Goal: Task Accomplishment & Management: Manage account settings

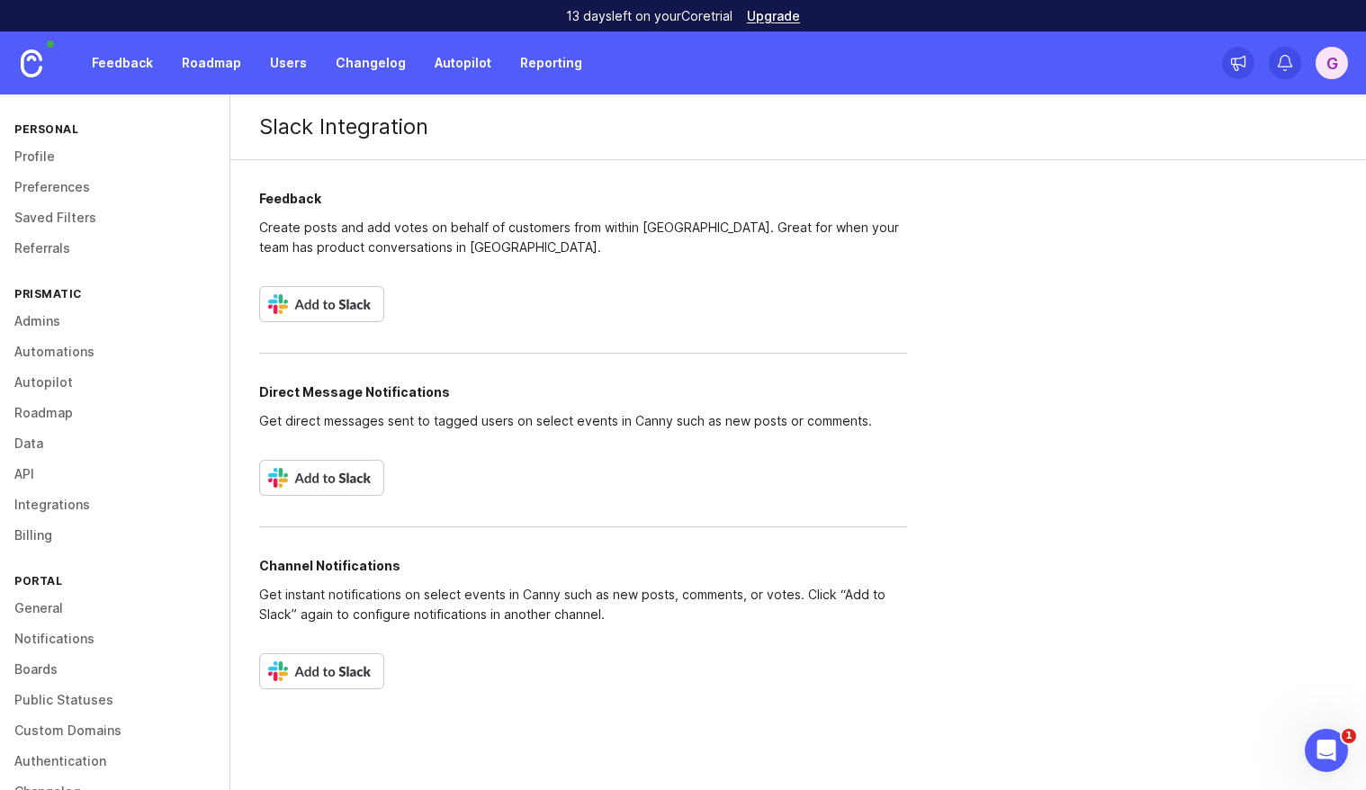
scroll to position [39, 0]
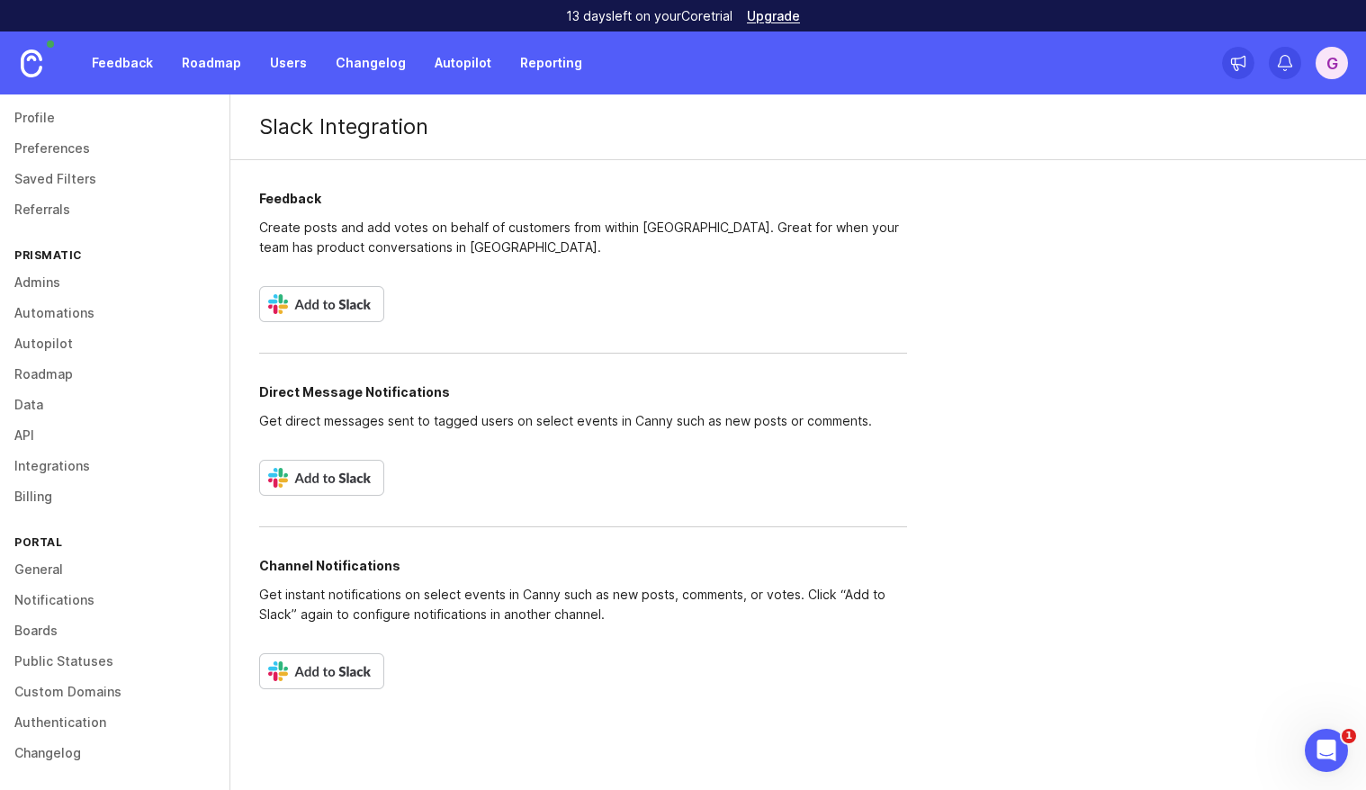
click at [1328, 76] on div "G" at bounding box center [1332, 63] width 32 height 32
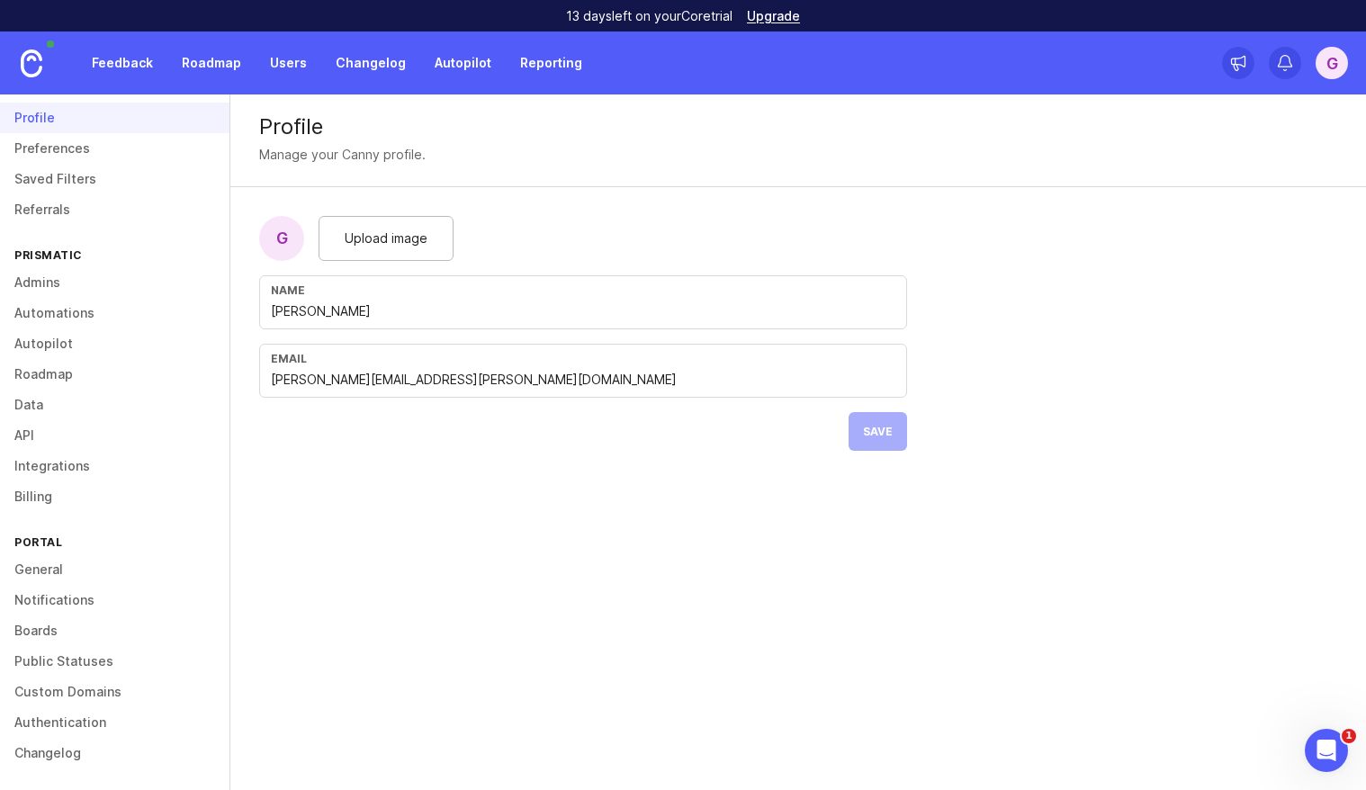
scroll to position [40, 0]
click at [58, 298] on link "Automations" at bounding box center [114, 312] width 229 height 31
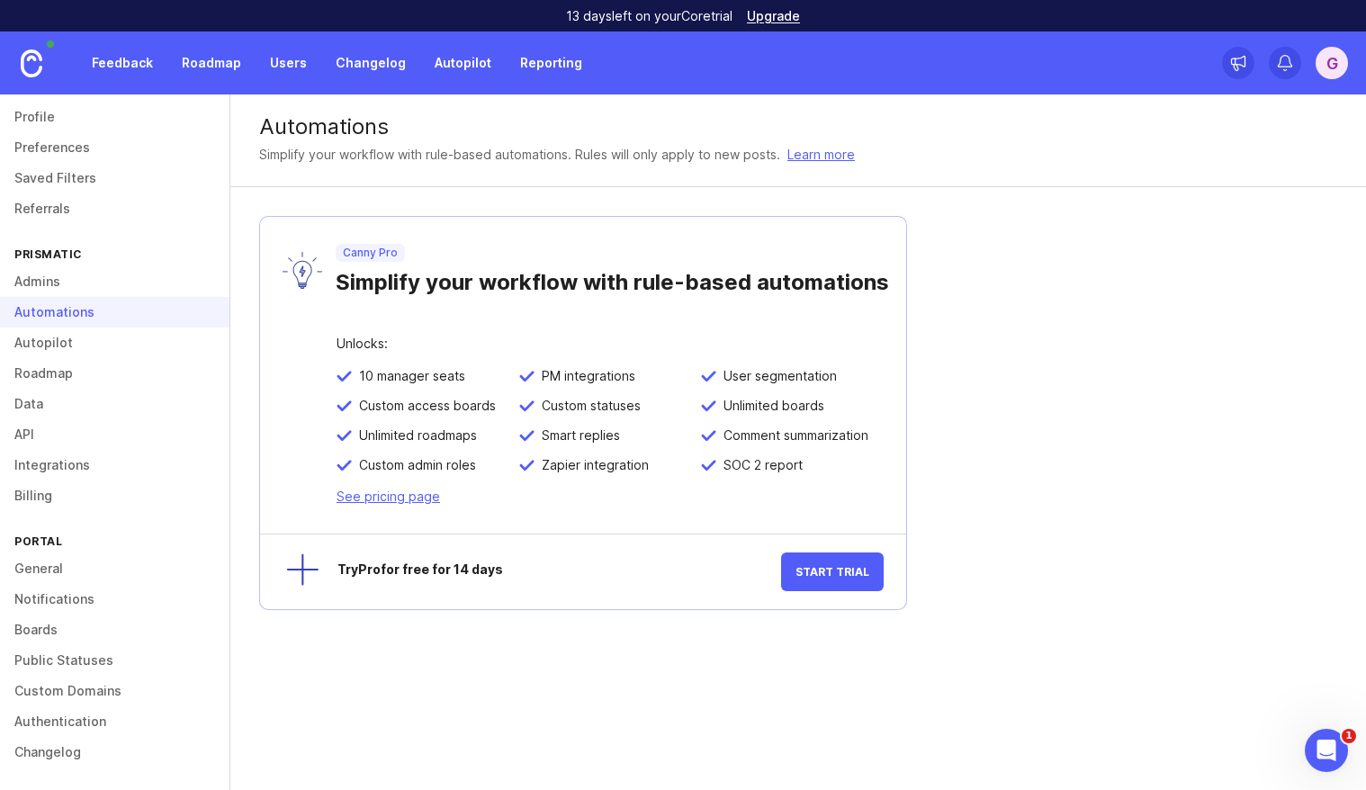
click at [76, 282] on link "Admins" at bounding box center [114, 281] width 229 height 31
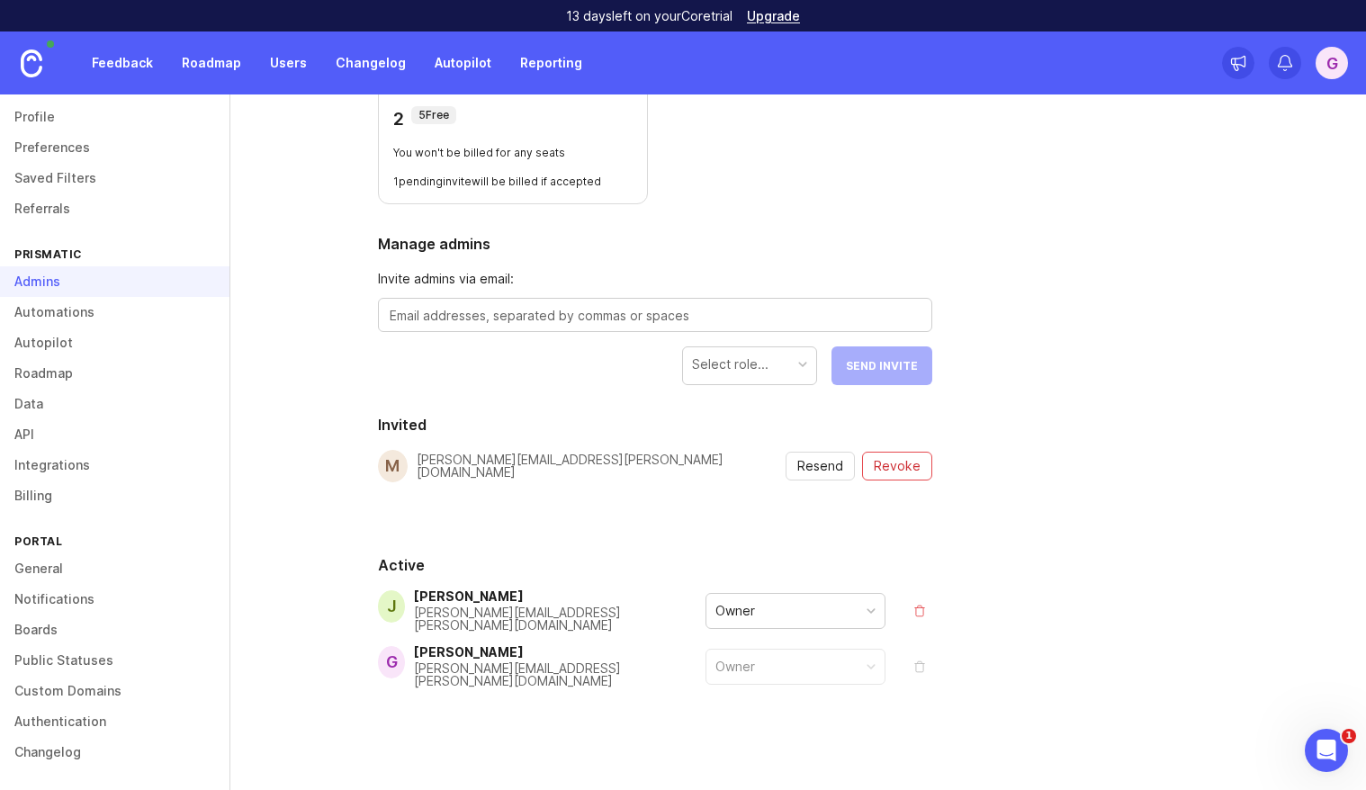
scroll to position [187, 0]
click at [78, 121] on link "Profile" at bounding box center [114, 117] width 229 height 31
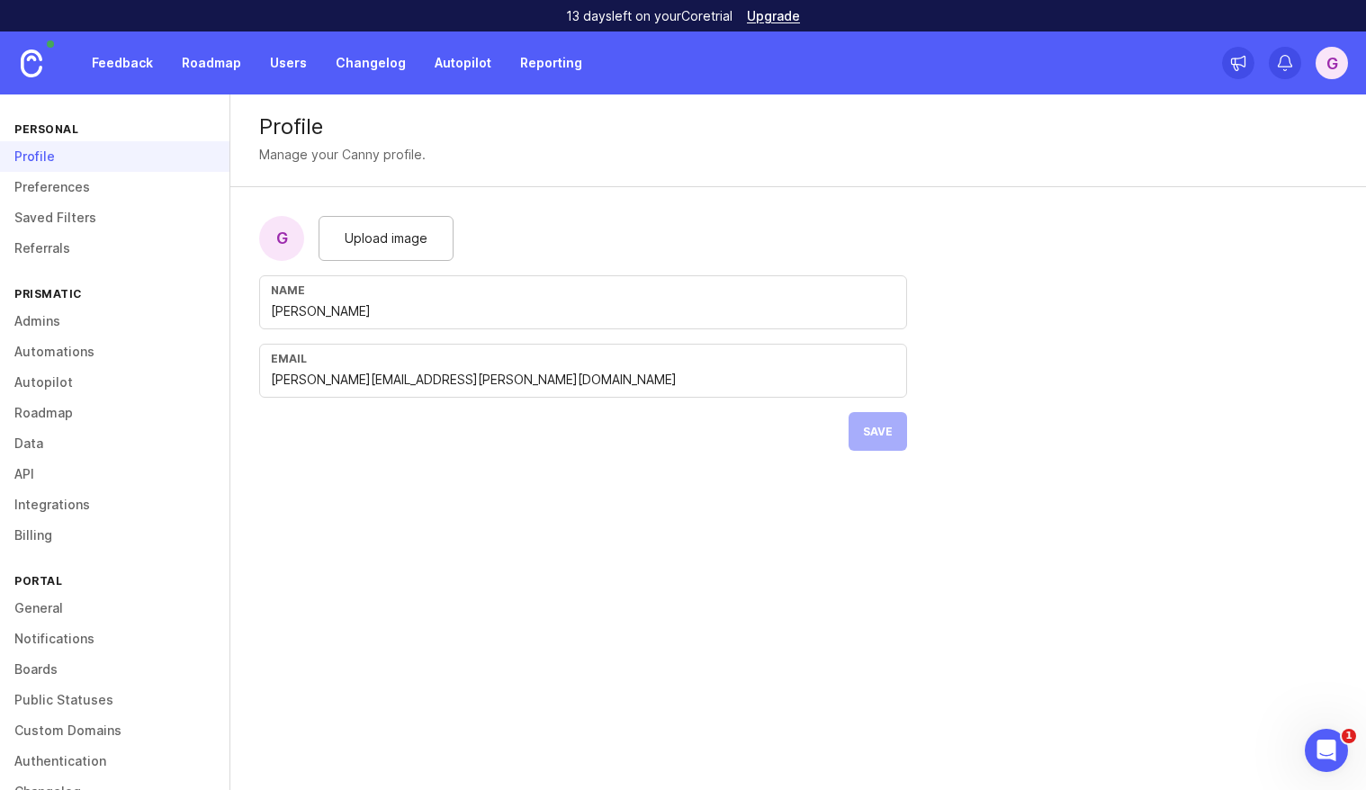
click at [127, 67] on link "Feedback" at bounding box center [122, 63] width 83 height 32
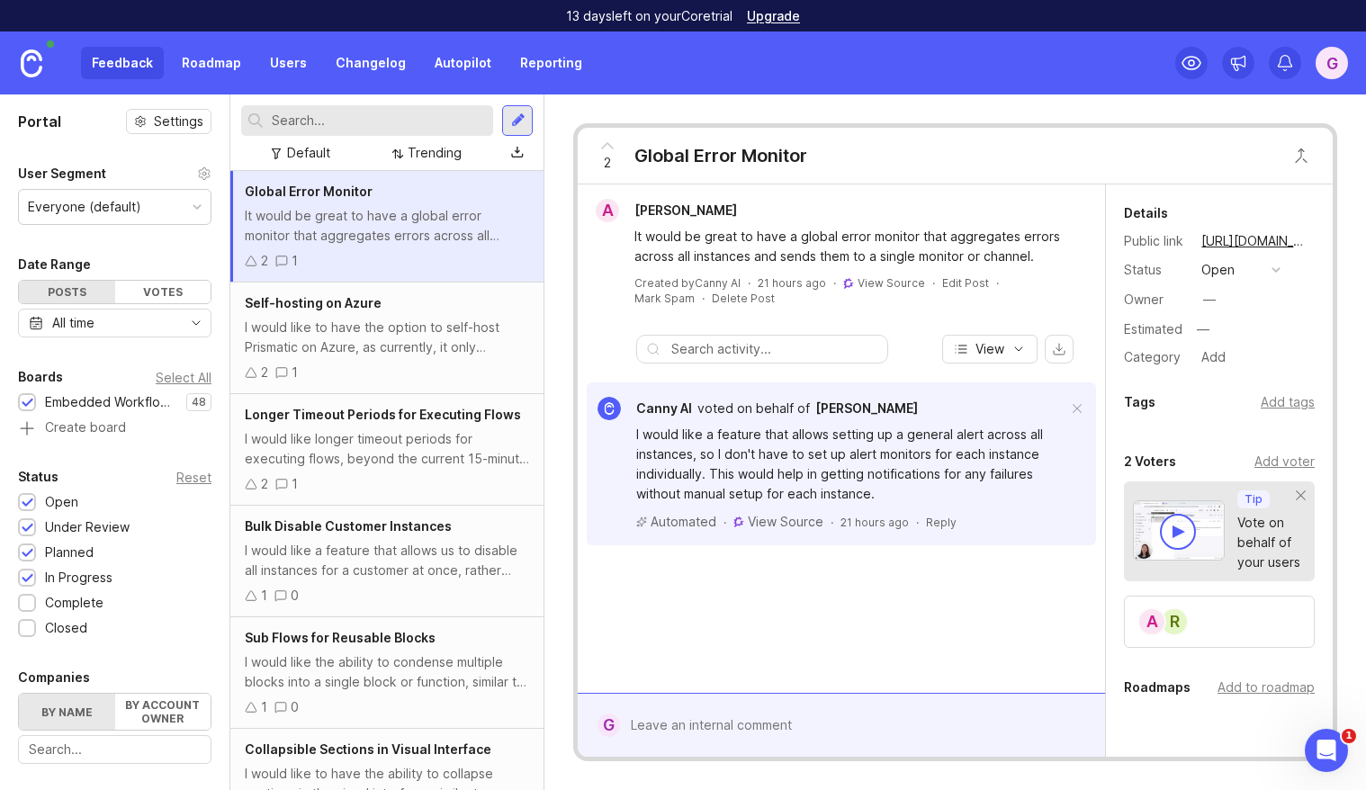
click at [1313, 60] on div "G" at bounding box center [1261, 62] width 173 height 63
click at [1323, 60] on div "G" at bounding box center [1332, 63] width 32 height 32
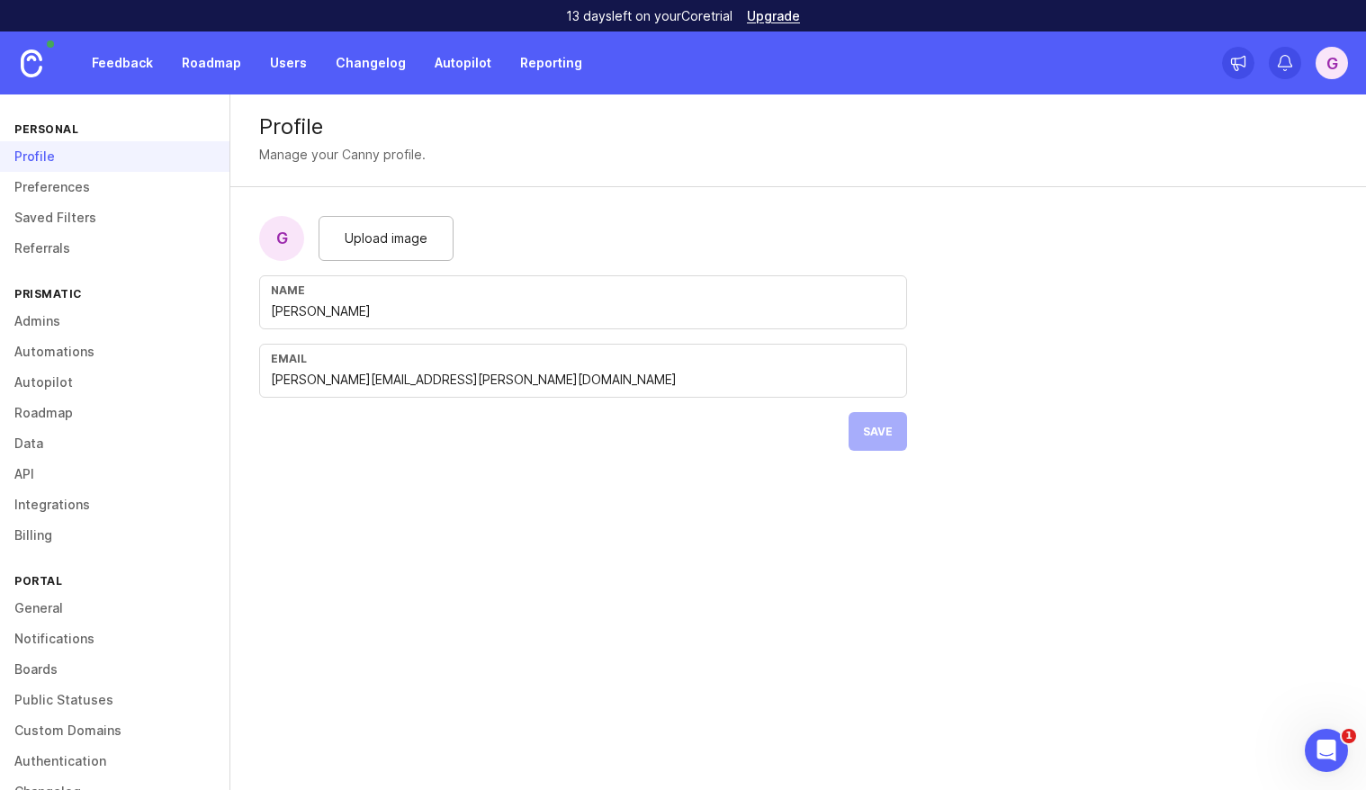
scroll to position [40, 0]
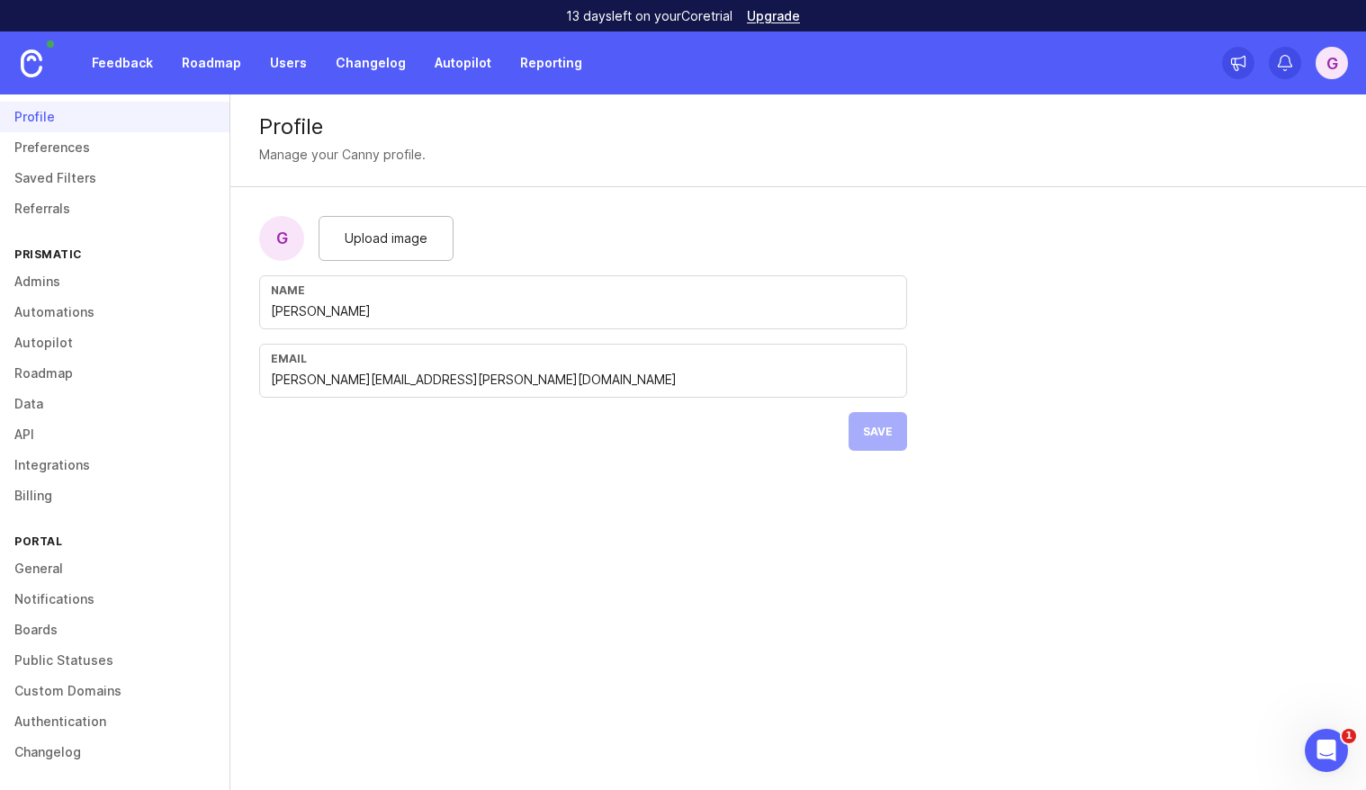
click at [80, 273] on link "Admins" at bounding box center [114, 281] width 229 height 31
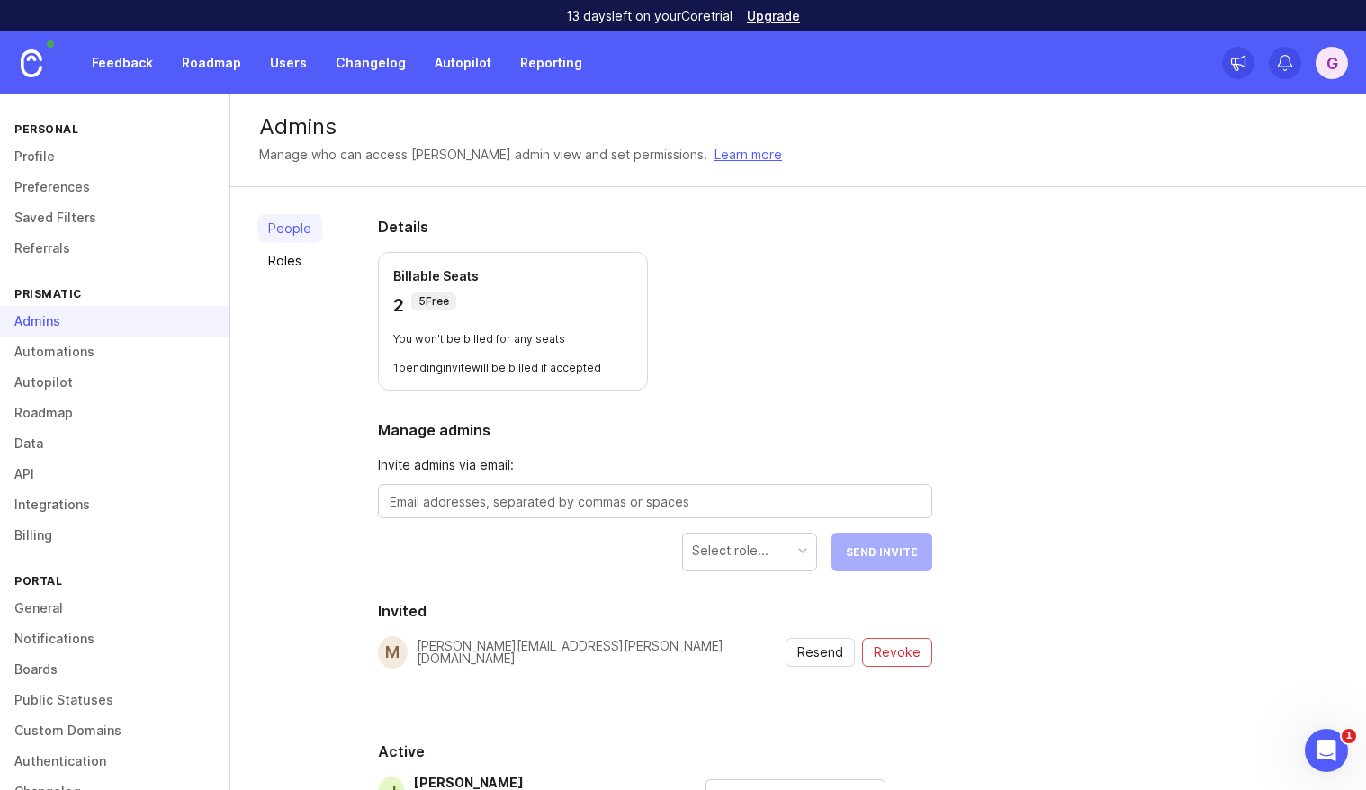
click at [78, 500] on link "Integrations" at bounding box center [114, 505] width 229 height 31
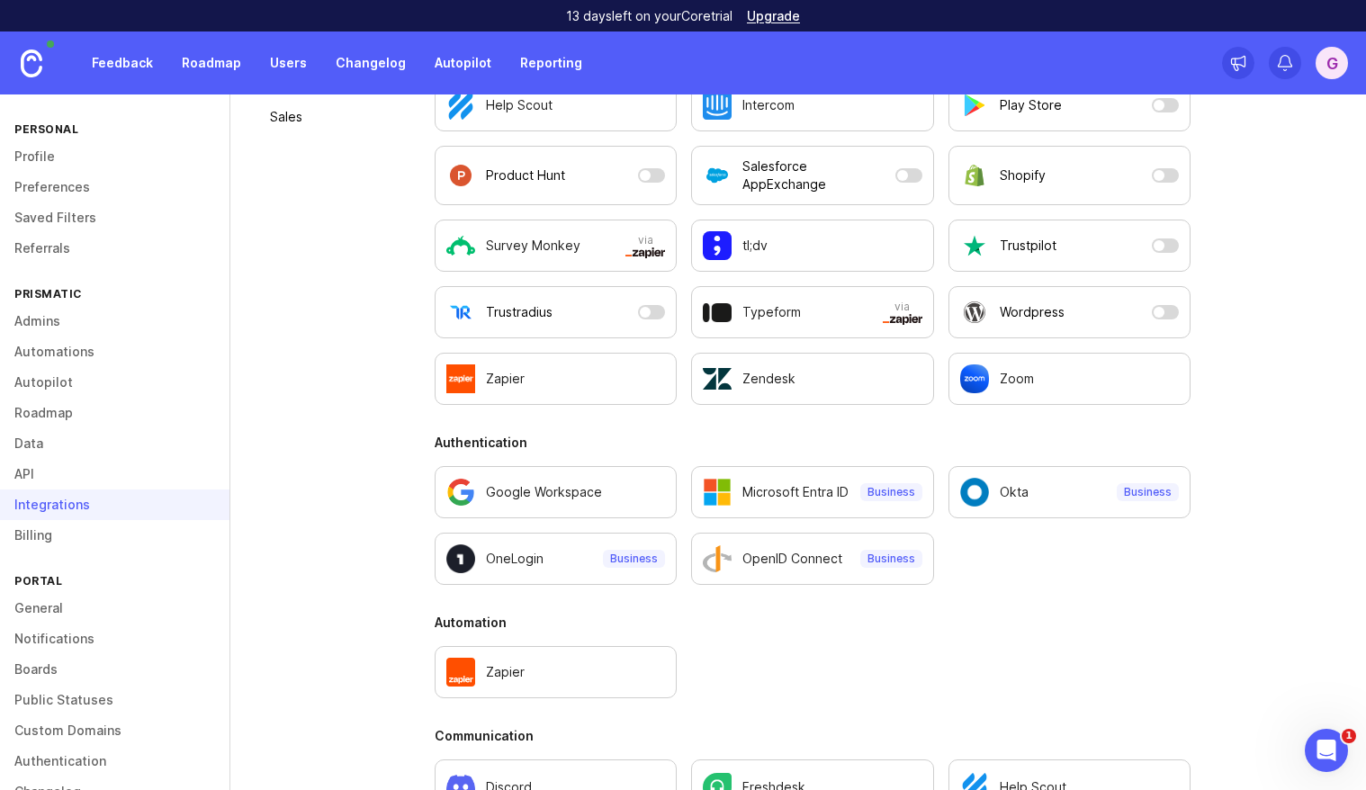
scroll to position [803, 0]
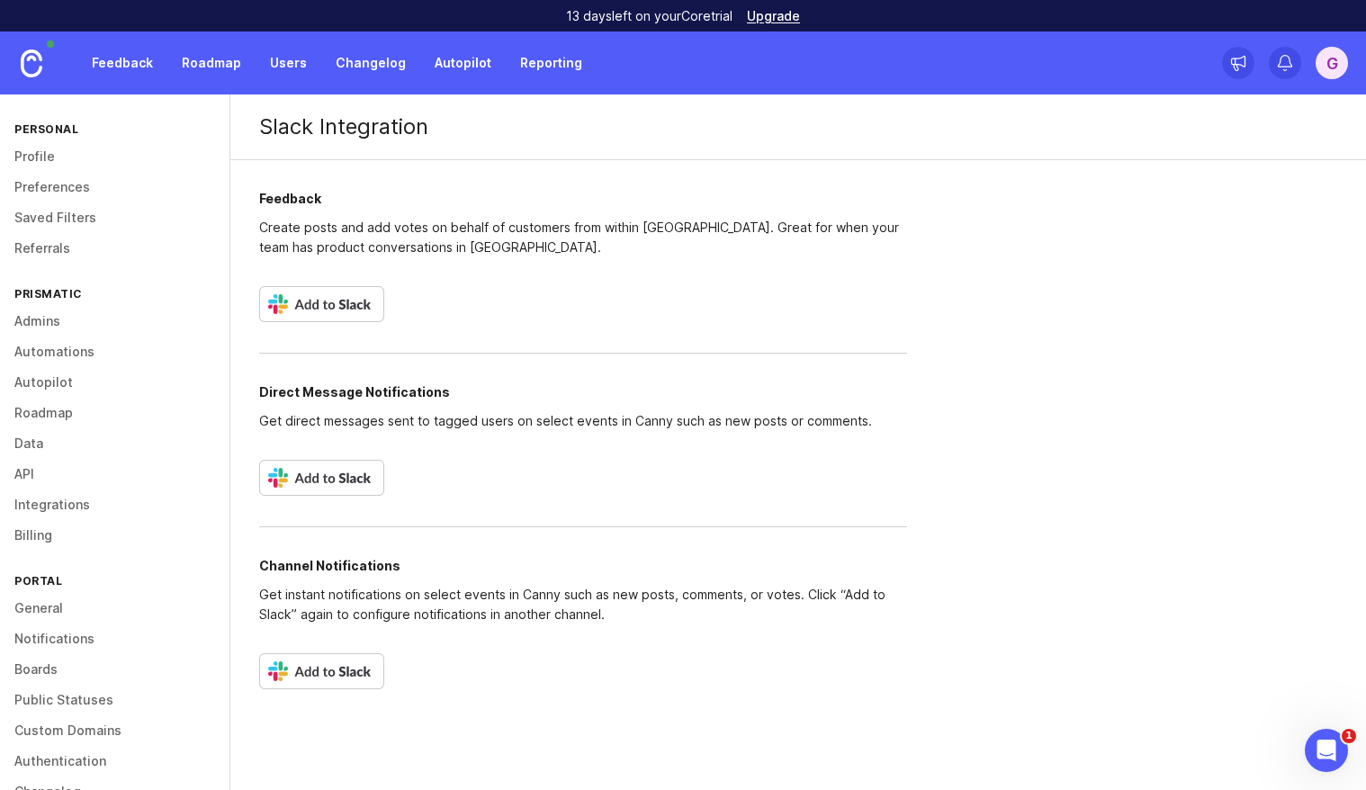
click at [350, 309] on img at bounding box center [321, 304] width 125 height 36
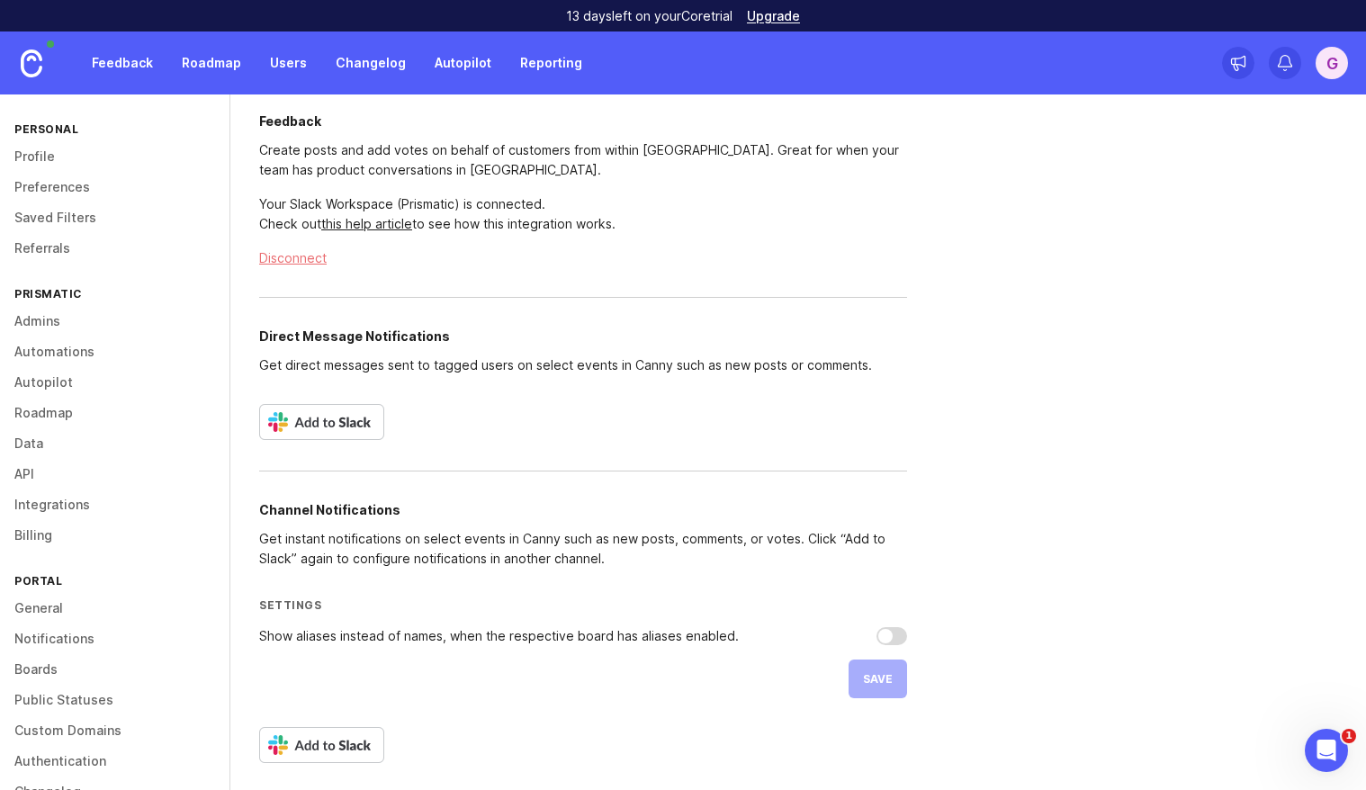
scroll to position [80, 0]
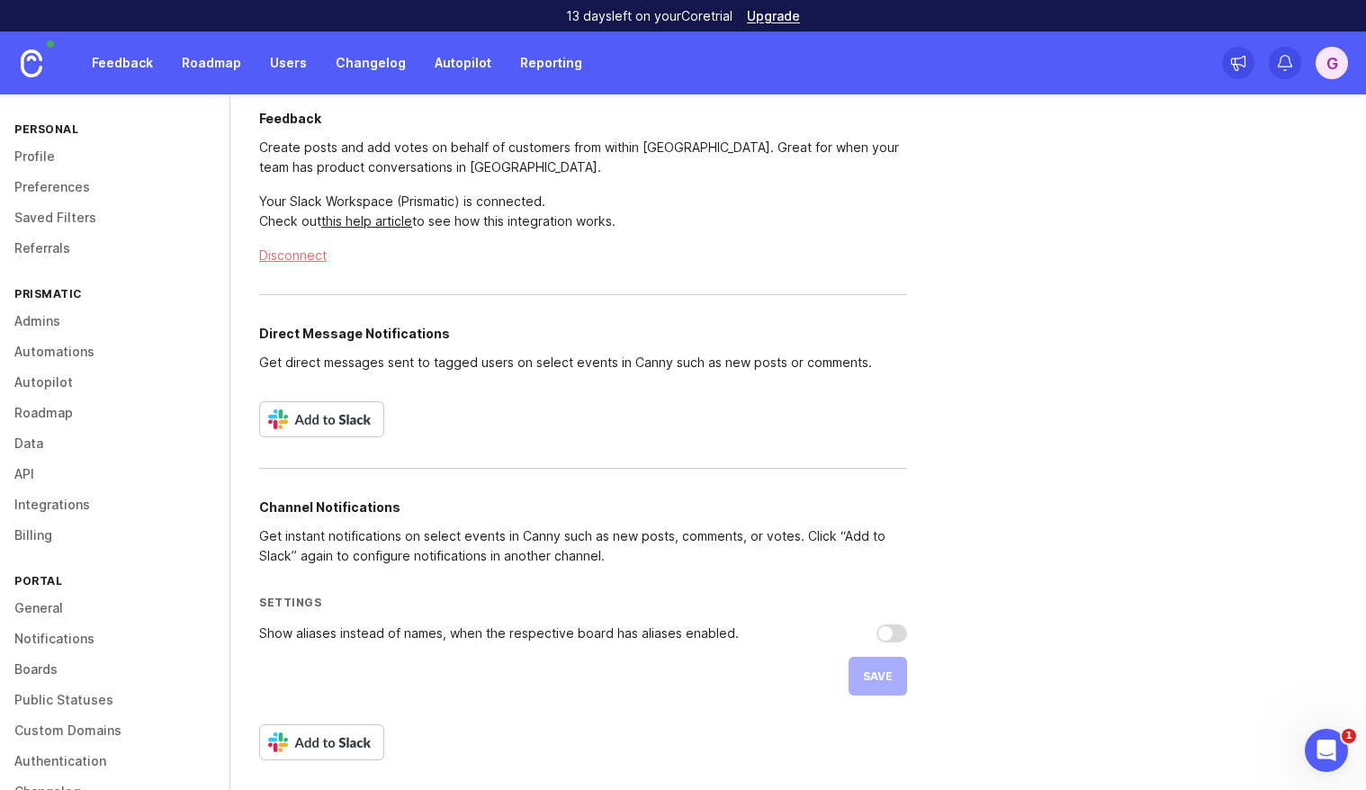
click at [134, 69] on link "Feedback" at bounding box center [122, 63] width 83 height 32
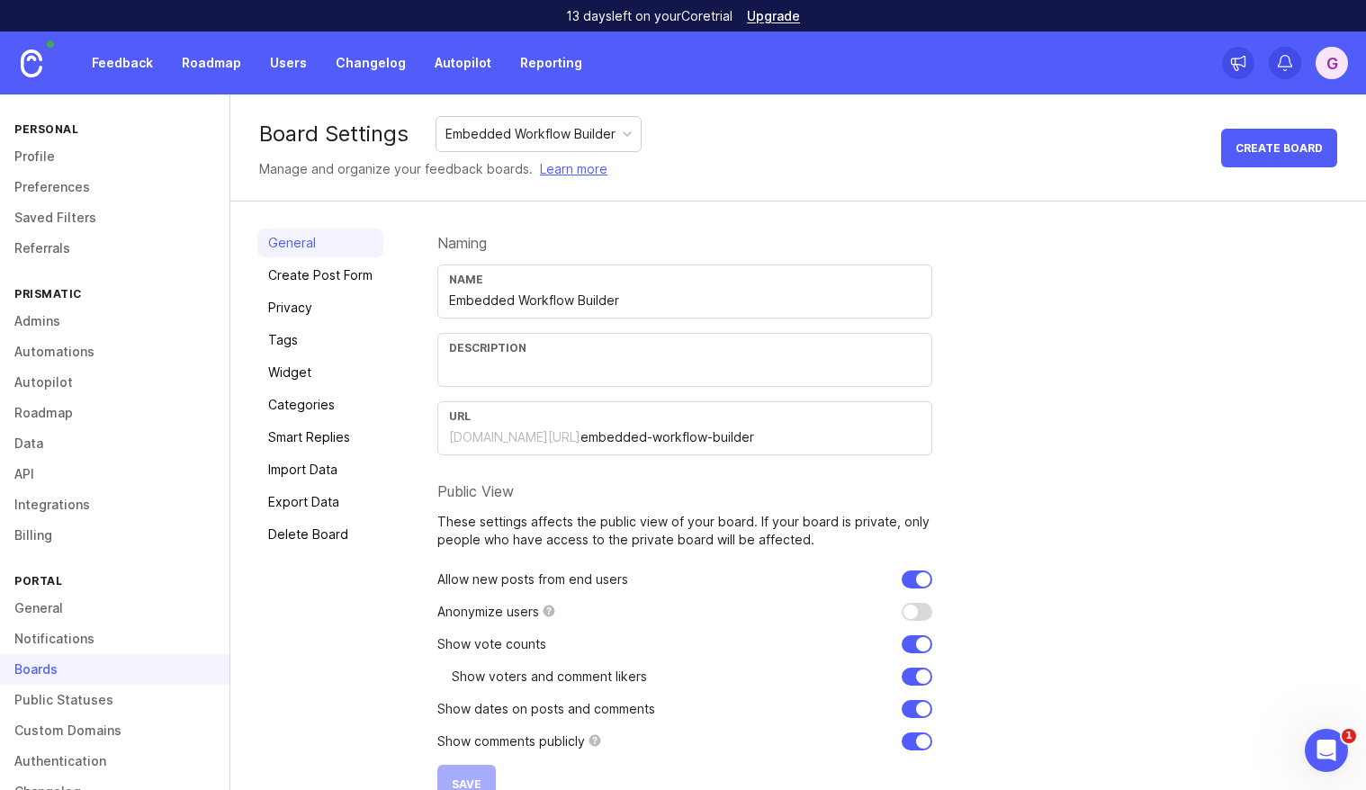
click at [615, 286] on div "Name Embedded Workflow Builder" at bounding box center [684, 292] width 495 height 54
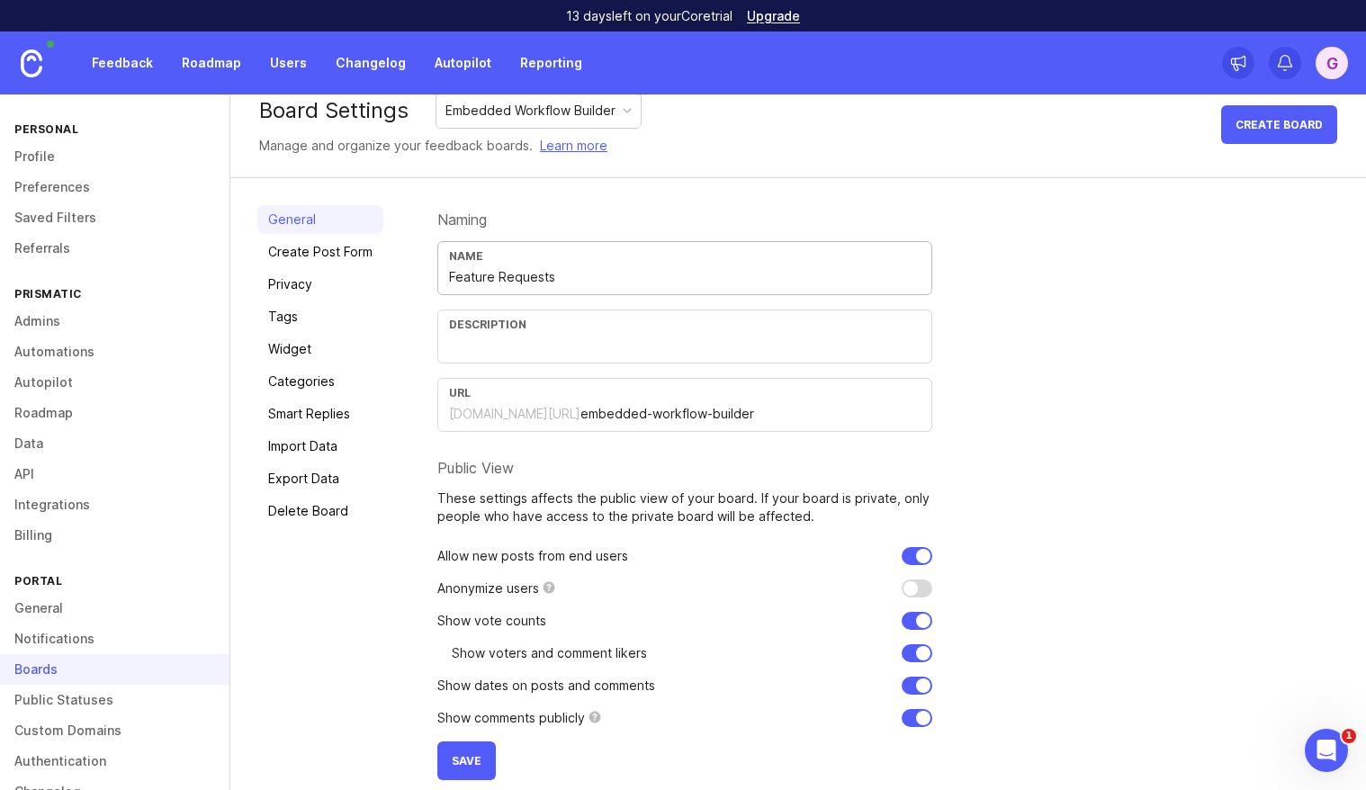
scroll to position [40, 0]
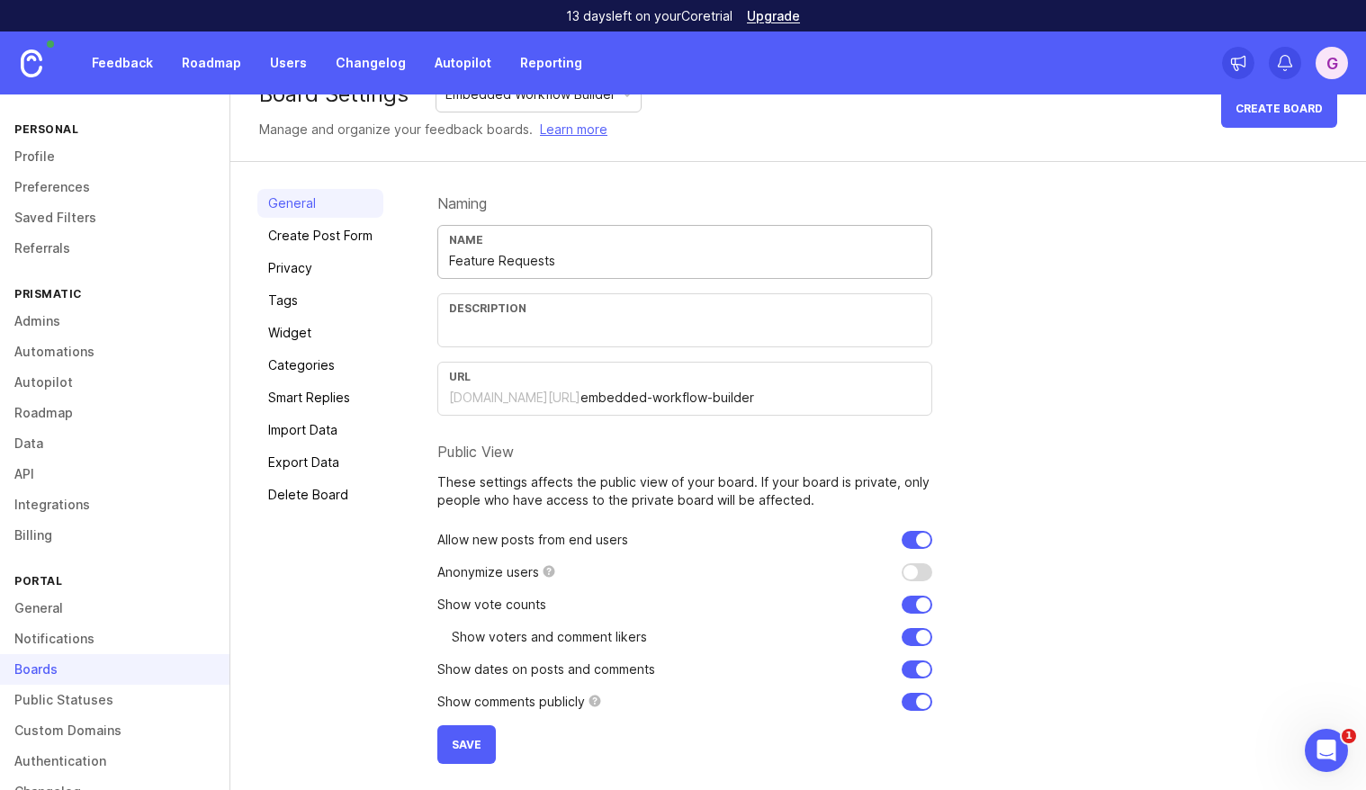
type input "Feature Requests"
click at [697, 395] on input "embedded-workflow-builder" at bounding box center [750, 398] width 340 height 20
drag, startPoint x: 785, startPoint y: 389, endPoint x: 566, endPoint y: 397, distance: 218.8
click at [580, 397] on input "embedded-workflow-builder" at bounding box center [750, 398] width 340 height 20
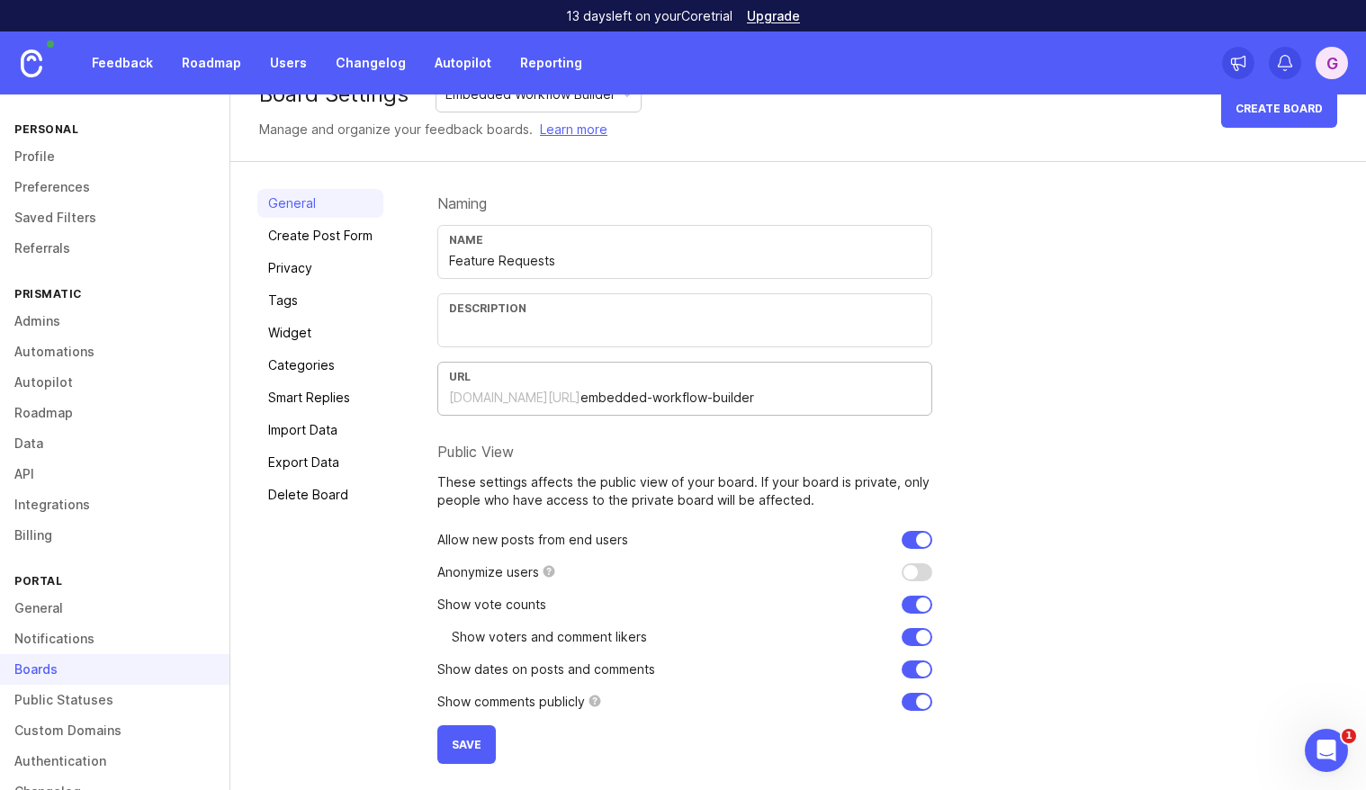
click at [622, 399] on input "embedded-workflow-builder" at bounding box center [750, 398] width 340 height 20
type input "feature-requests"
click at [447, 733] on button "Save" at bounding box center [466, 744] width 58 height 39
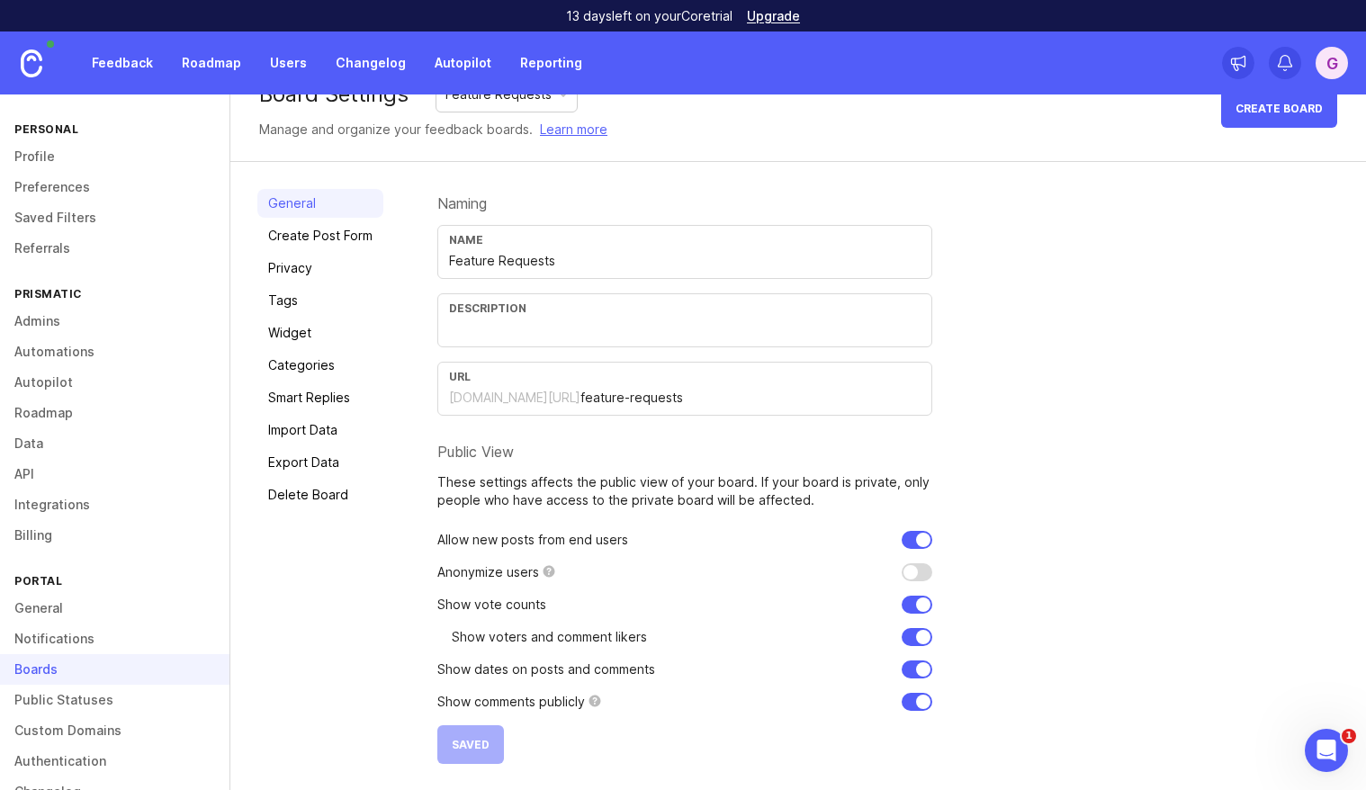
click at [140, 66] on link "Feedback" at bounding box center [122, 63] width 83 height 32
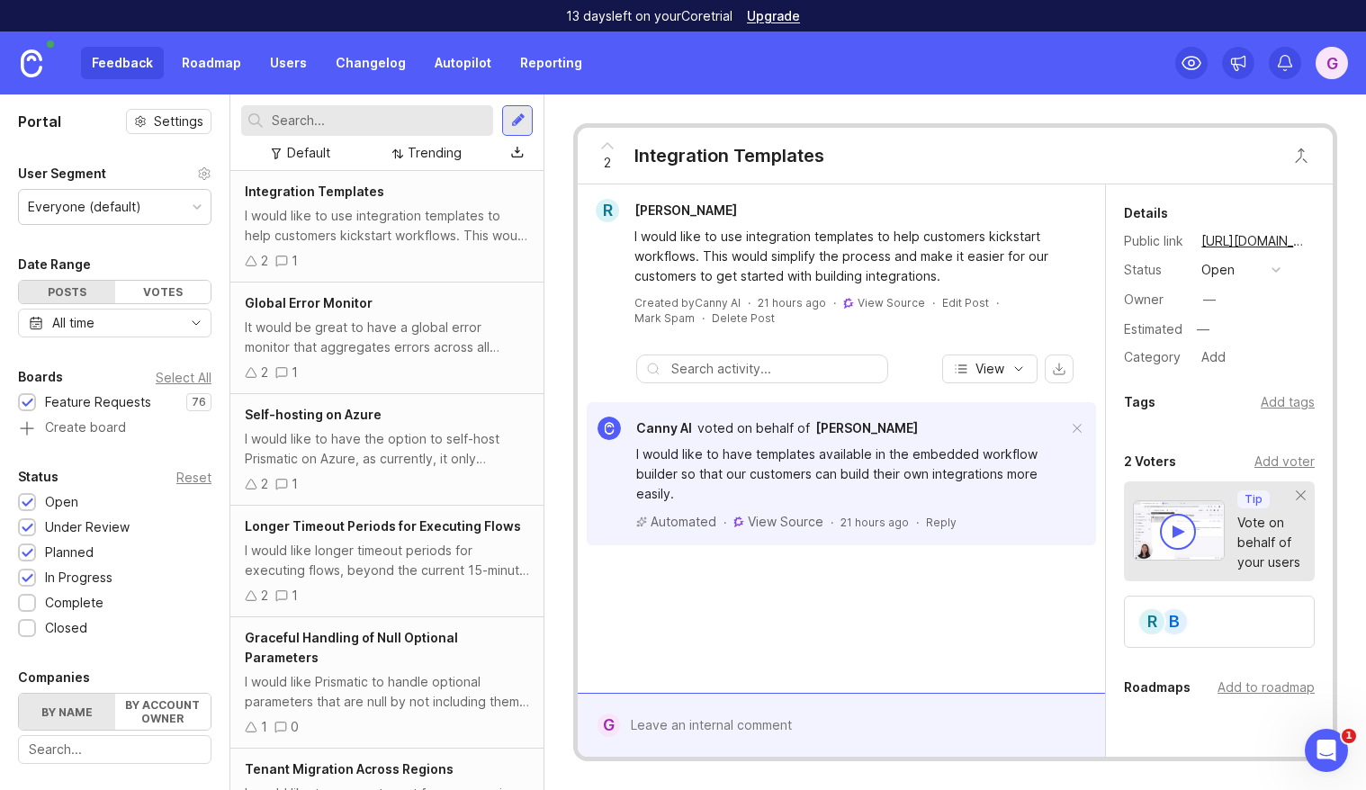
click at [371, 229] on div "I would like to use integration templates to help customers kickstart workflows…" at bounding box center [387, 226] width 284 height 40
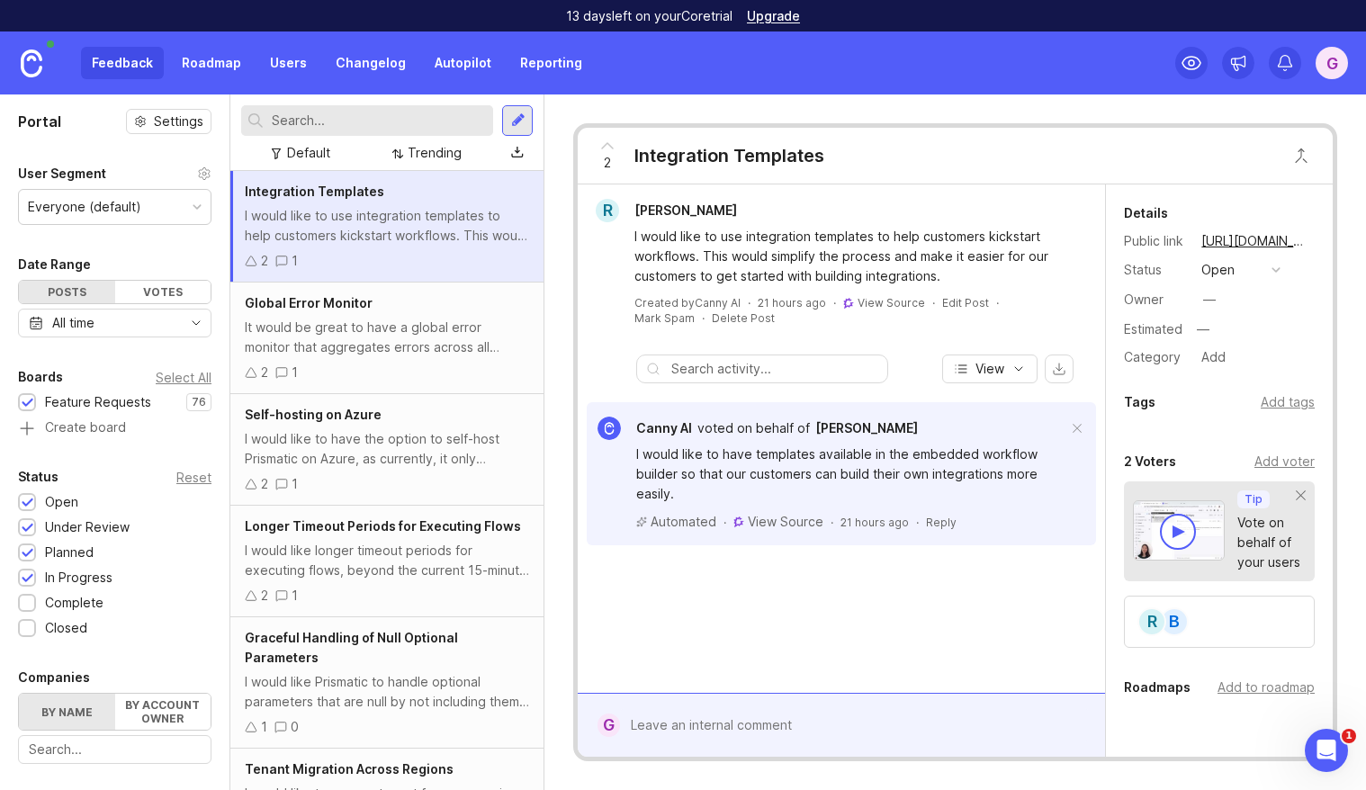
click at [993, 623] on div "R Raviv Trichter I would like to use integration templates to help customers ki…" at bounding box center [841, 438] width 527 height 508
